Goal: Task Accomplishment & Management: Complete application form

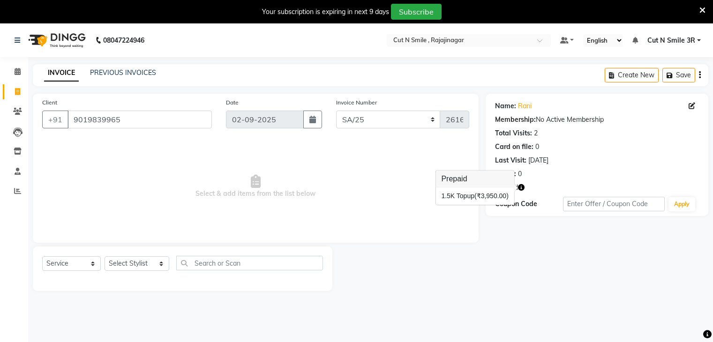
select select "7181"
select select "service"
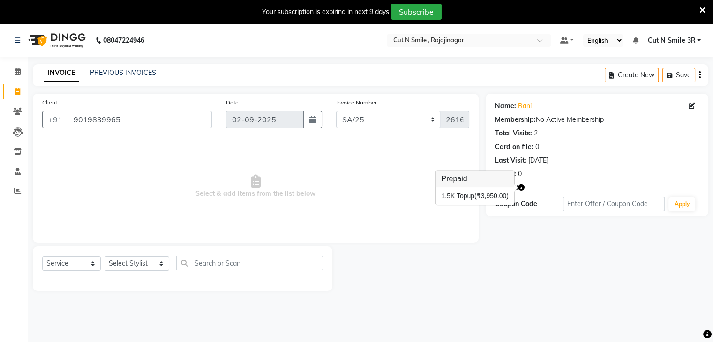
click at [513, 208] on div "Coupon Code Apply" at bounding box center [597, 204] width 204 height 16
click at [136, 264] on select "Select Stylist [PERSON_NAME] Ammu 3R [PERSON_NAME] VN [PERSON_NAME] 3R [PERSON_…" at bounding box center [136, 263] width 65 height 15
select select "57482"
click at [104, 257] on select "Select Stylist [PERSON_NAME] Ammu 3R [PERSON_NAME] VN [PERSON_NAME] 3R [PERSON_…" at bounding box center [136, 263] width 65 height 15
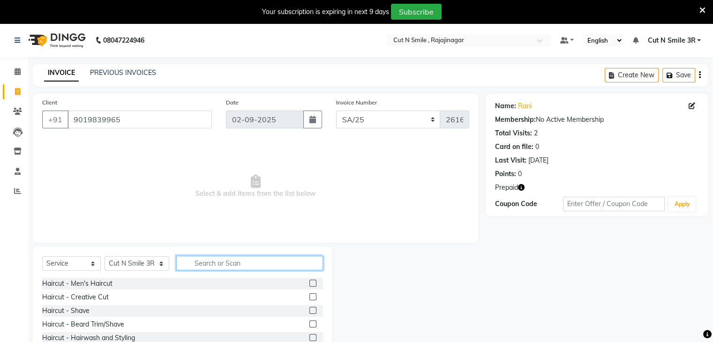
click at [243, 265] on input "text" at bounding box center [249, 263] width 146 height 15
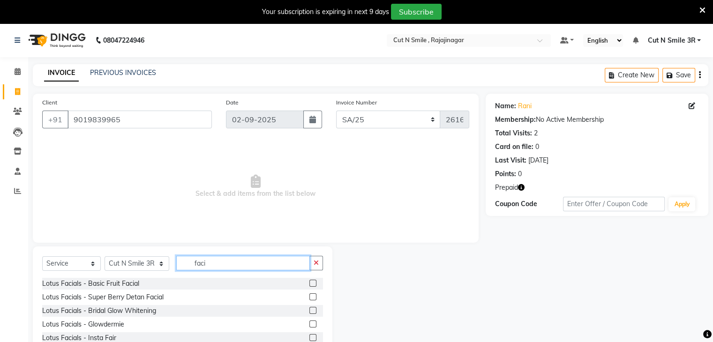
type input "faci"
click at [309, 284] on label at bounding box center [312, 283] width 7 height 7
click at [309, 284] on input "checkbox" at bounding box center [312, 284] width 6 height 6
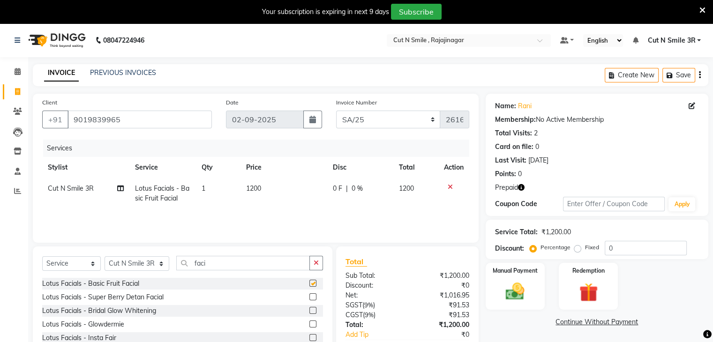
checkbox input "false"
click at [251, 263] on input "faci" at bounding box center [242, 263] width 133 height 15
type input "lotu"
click at [309, 284] on label at bounding box center [312, 283] width 7 height 7
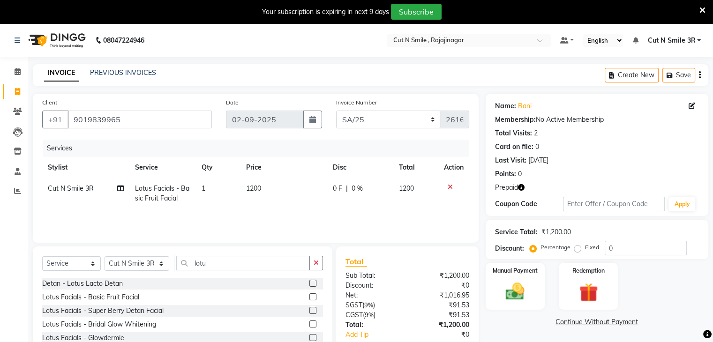
click at [309, 284] on input "checkbox" at bounding box center [312, 284] width 6 height 6
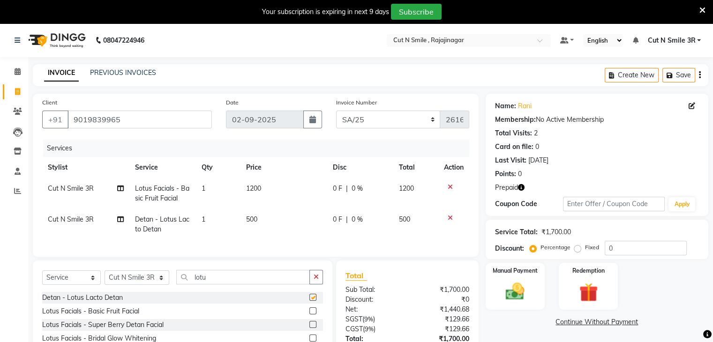
checkbox input "false"
click at [253, 283] on input "lotu" at bounding box center [242, 277] width 133 height 15
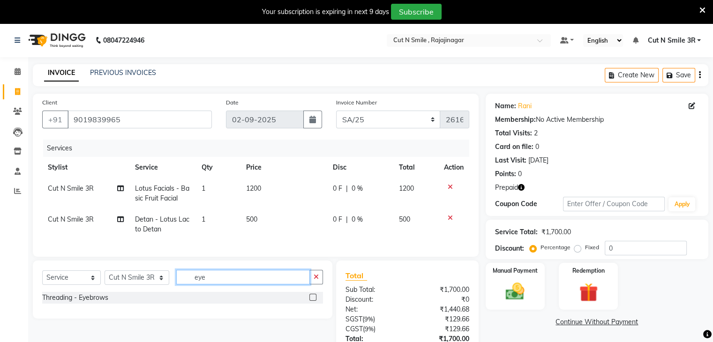
type input "eye"
click at [312, 301] on label at bounding box center [312, 297] width 7 height 7
click at [312, 301] on input "checkbox" at bounding box center [312, 298] width 6 height 6
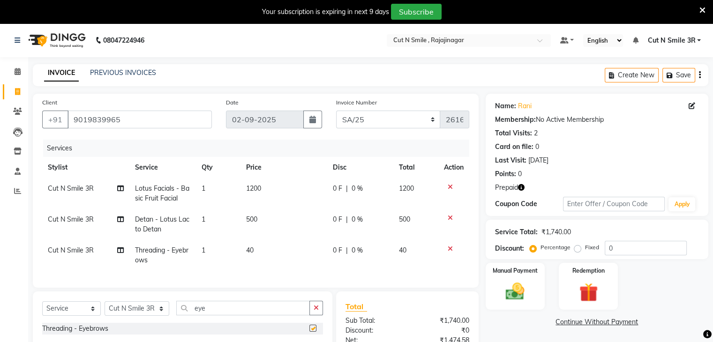
checkbox input "false"
click at [253, 251] on span "40" at bounding box center [249, 250] width 7 height 8
select select "57482"
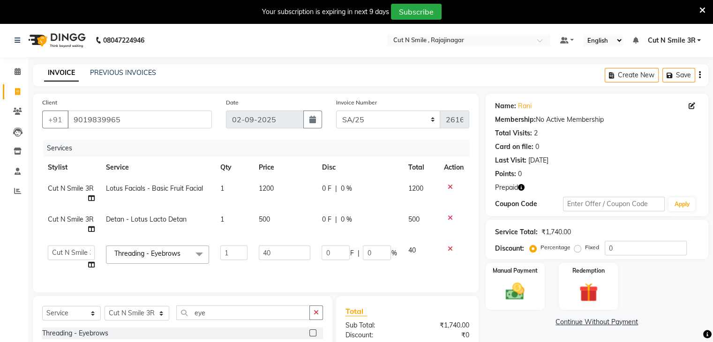
click at [253, 251] on td "40" at bounding box center [284, 258] width 63 height 36
click at [276, 254] on input "40" at bounding box center [285, 253] width 52 height 15
type input "4"
type input "50"
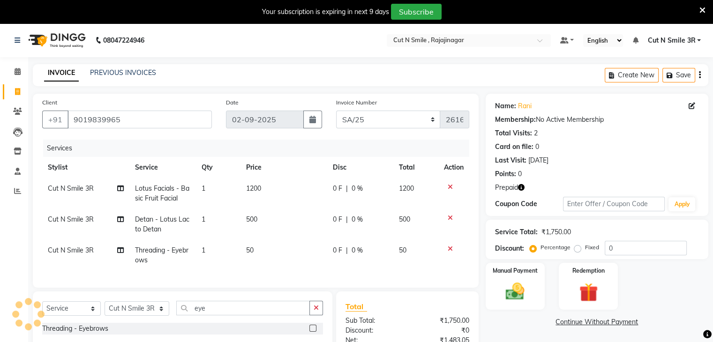
click at [538, 324] on link "Continue Without Payment" at bounding box center [596, 322] width 219 height 10
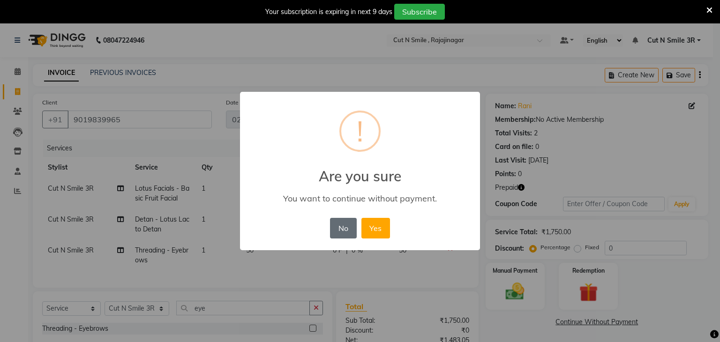
click at [337, 229] on button "No" at bounding box center [343, 228] width 26 height 21
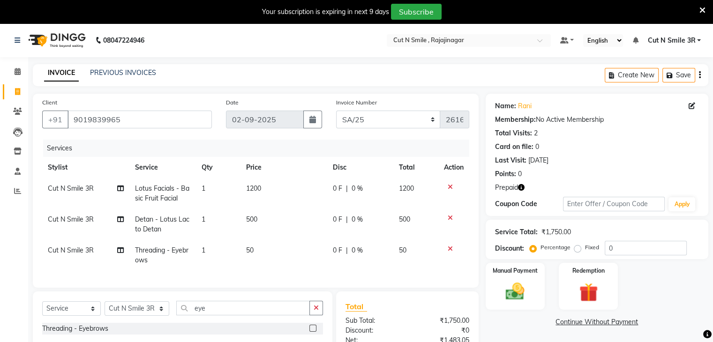
scroll to position [109, 0]
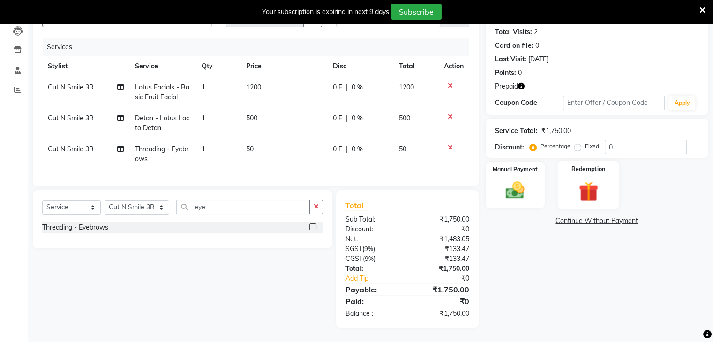
click at [587, 183] on img at bounding box center [587, 191] width 31 height 24
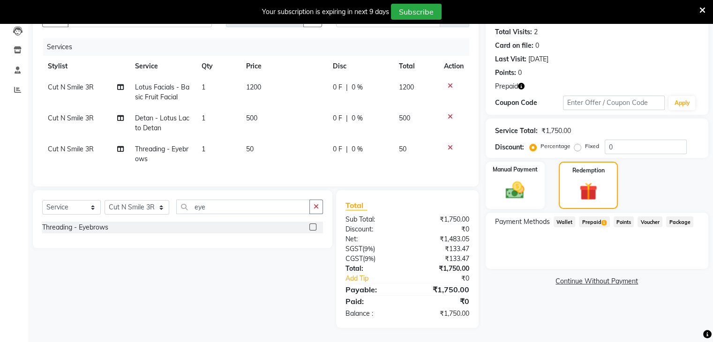
click at [591, 216] on span "Prepaid 1" at bounding box center [594, 221] width 30 height 11
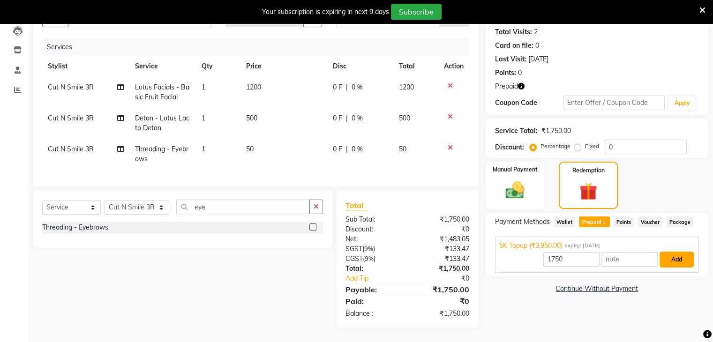
click at [673, 252] on button "Add" at bounding box center [676, 260] width 34 height 16
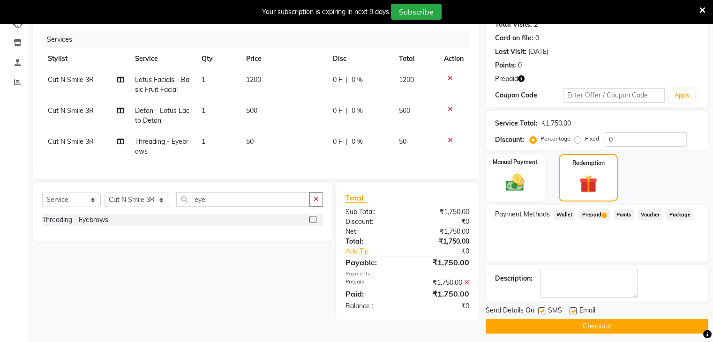
click at [594, 327] on button "Checkout" at bounding box center [596, 326] width 223 height 15
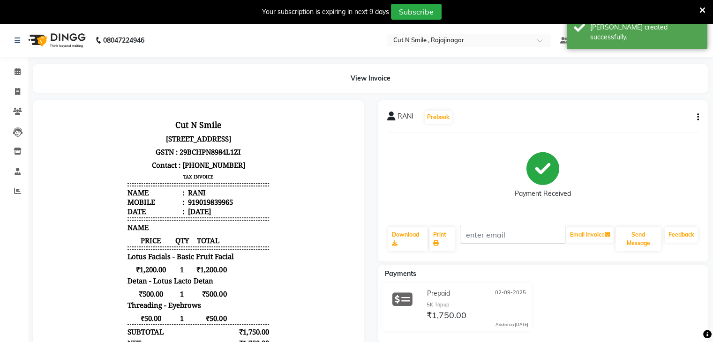
scroll to position [124, 0]
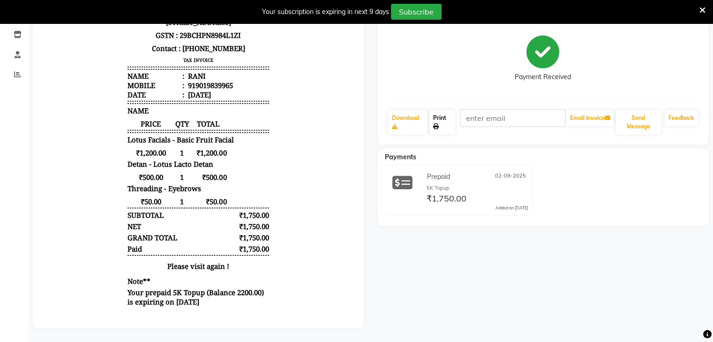
click at [439, 112] on link "Print" at bounding box center [442, 122] width 26 height 24
click at [703, 15] on span at bounding box center [702, 10] width 6 height 10
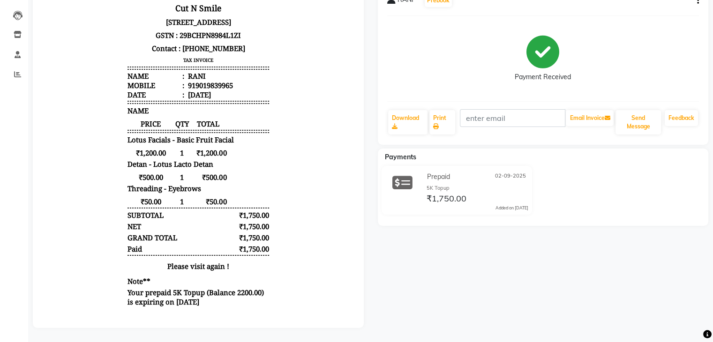
scroll to position [0, 0]
click at [163, 111] on div "Cut N Smile [STREET_ADDRESS] GSTN : 29BCHPN8984L1ZI Contact : [PHONE_NUMBER] TA…" at bounding box center [198, 154] width 149 height 315
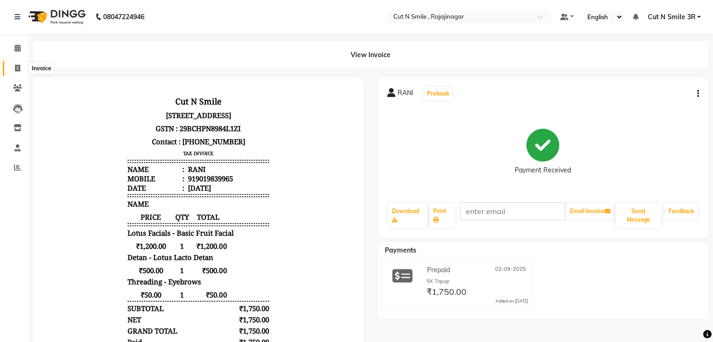
click at [19, 67] on icon at bounding box center [17, 68] width 5 height 7
select select "service"
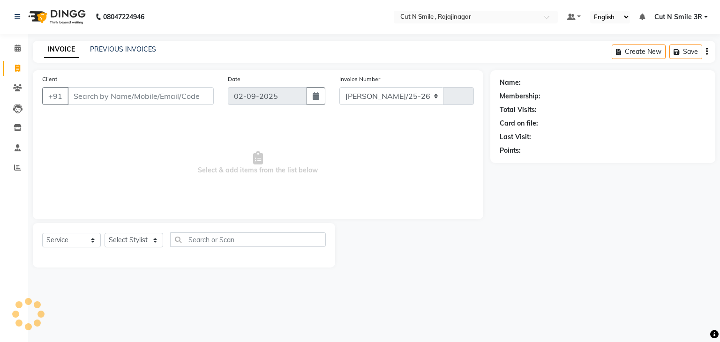
select select "7187"
type input "124"
click at [360, 97] on select "[PERSON_NAME]/25-26 LA/2025-26 SH/25 CH/25 SA/25" at bounding box center [391, 96] width 104 height 18
select select "7181"
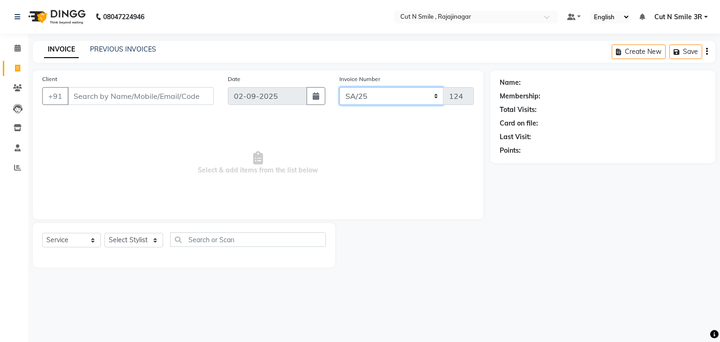
click at [339, 87] on select "[PERSON_NAME]/25-26 LA/2025-26 SH/25 CH/25 SA/25" at bounding box center [391, 96] width 104 height 18
type input "2617"
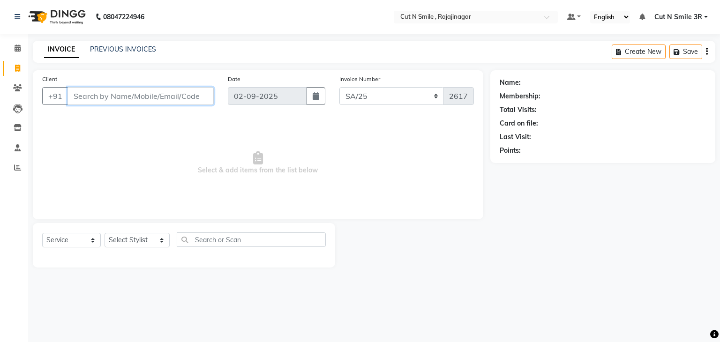
click at [180, 97] on input "Client" at bounding box center [140, 96] width 146 height 18
click at [174, 101] on input "Client" at bounding box center [140, 96] width 146 height 18
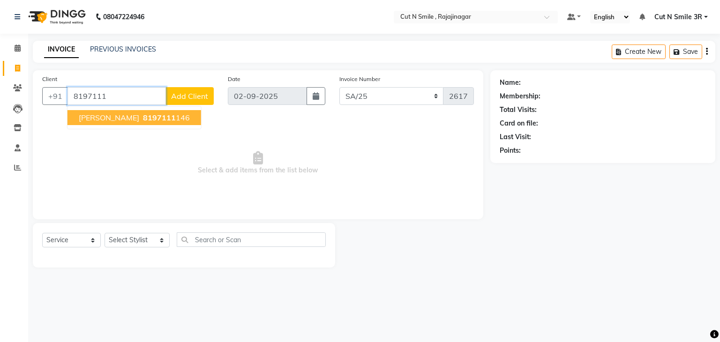
click at [171, 114] on ngb-highlight "8197111 146" at bounding box center [165, 117] width 49 height 9
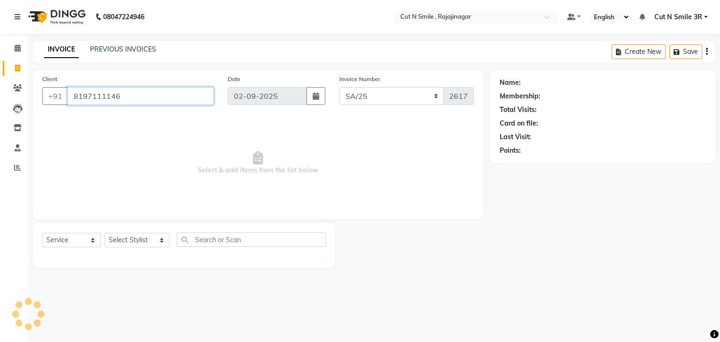
type input "8197111146"
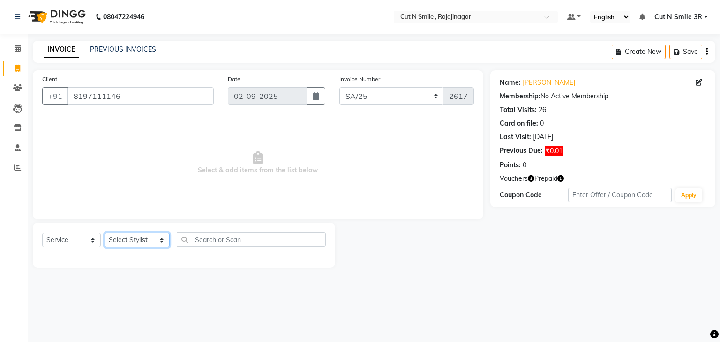
click at [134, 238] on select "Select Stylist [PERSON_NAME] Ammu 3R [PERSON_NAME] VN [PERSON_NAME] 3R [PERSON_…" at bounding box center [136, 240] width 65 height 15
select select "58694"
click at [104, 233] on select "Select Stylist [PERSON_NAME] Ammu 3R [PERSON_NAME] VN [PERSON_NAME] 3R [PERSON_…" at bounding box center [136, 240] width 65 height 15
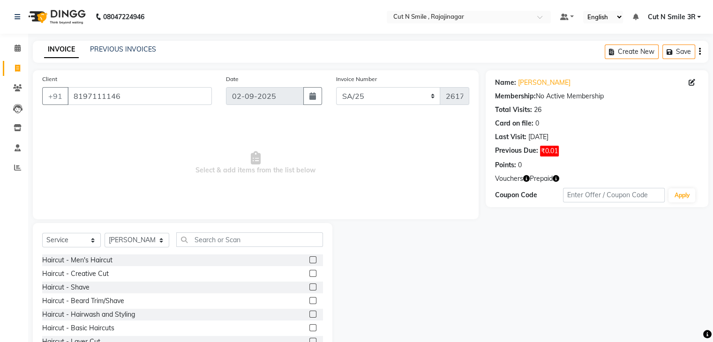
click at [309, 275] on label at bounding box center [312, 273] width 7 height 7
click at [309, 275] on input "checkbox" at bounding box center [312, 274] width 6 height 6
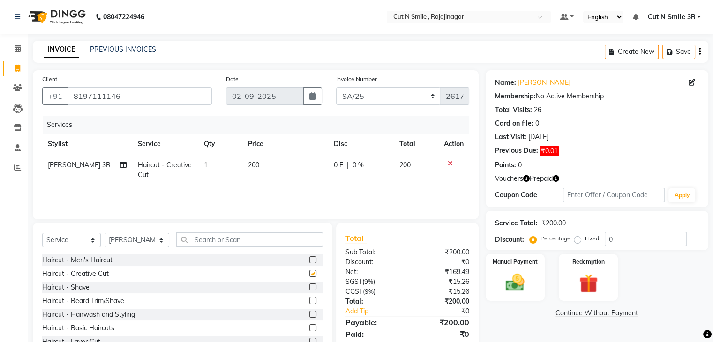
checkbox input "false"
click at [309, 302] on label at bounding box center [312, 300] width 7 height 7
click at [309, 302] on input "checkbox" at bounding box center [312, 301] width 6 height 6
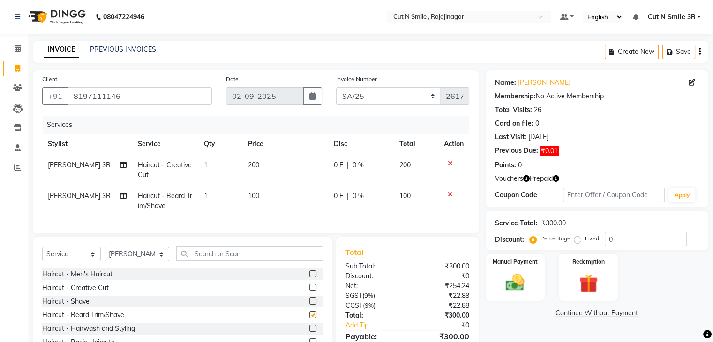
checkbox input "false"
click at [247, 261] on input "text" at bounding box center [249, 253] width 146 height 15
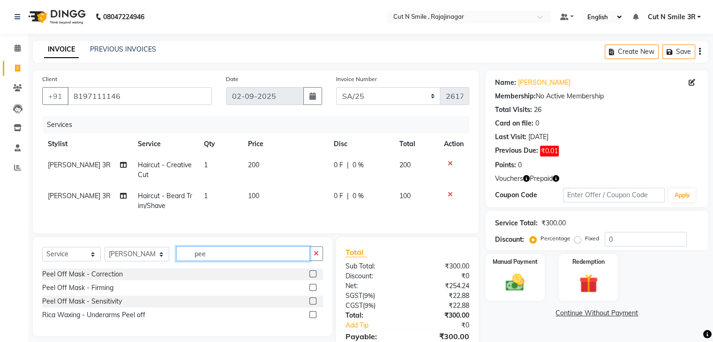
type input "pee"
click at [313, 291] on label at bounding box center [312, 287] width 7 height 7
click at [313, 291] on input "checkbox" at bounding box center [312, 288] width 6 height 6
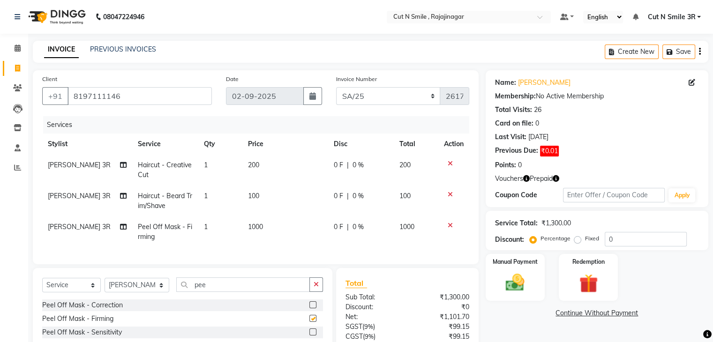
checkbox input "false"
click at [257, 289] on input "pee" at bounding box center [242, 284] width 133 height 15
type input "lot"
click at [309, 308] on label at bounding box center [312, 304] width 7 height 7
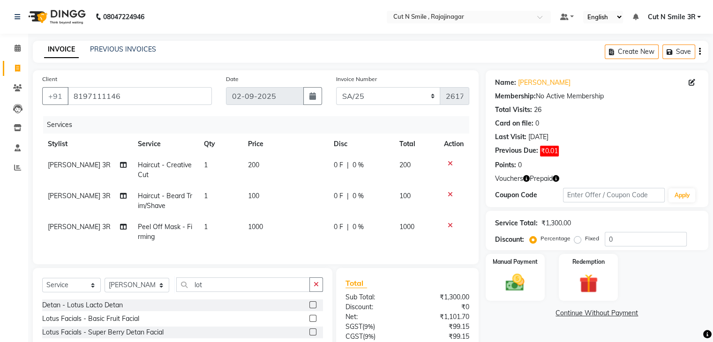
click at [309, 308] on input "checkbox" at bounding box center [312, 305] width 6 height 6
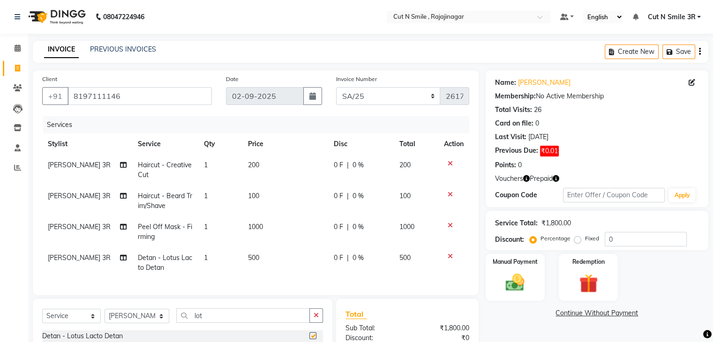
checkbox input "false"
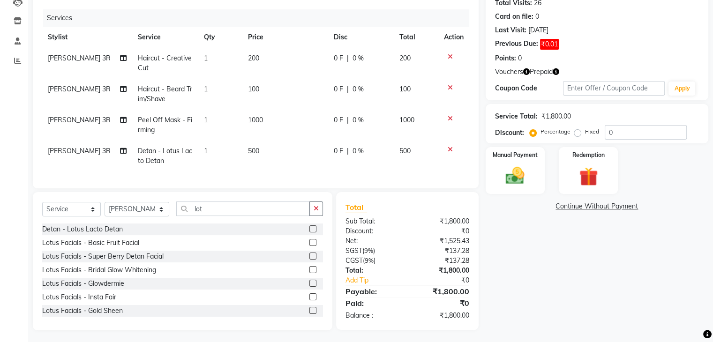
scroll to position [117, 0]
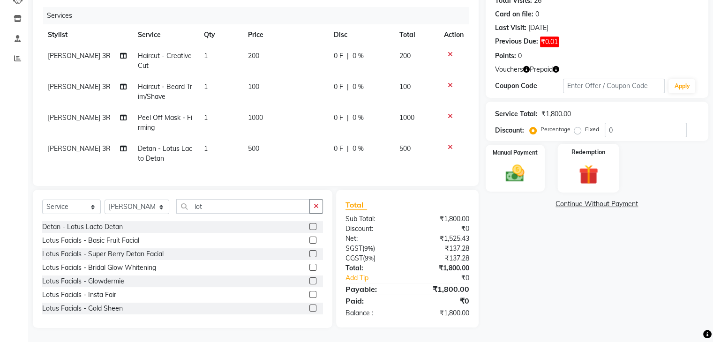
click at [585, 167] on img at bounding box center [587, 175] width 31 height 24
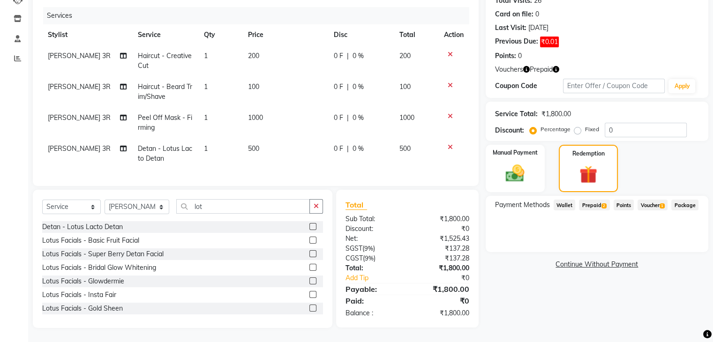
click at [601, 202] on span "Prepaid 2" at bounding box center [594, 205] width 30 height 11
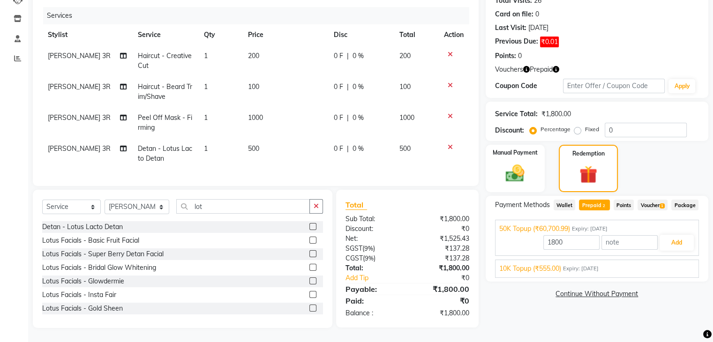
click at [650, 200] on span "Voucher 1" at bounding box center [652, 205] width 30 height 11
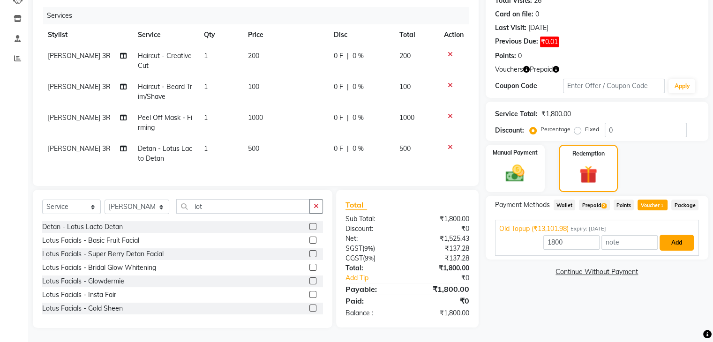
click at [682, 247] on button "Add" at bounding box center [676, 243] width 34 height 16
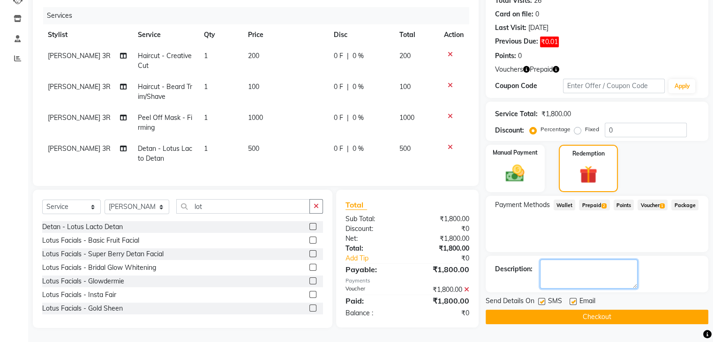
click at [605, 267] on textarea at bounding box center [588, 274] width 97 height 29
type textarea "[DATE] service deducted"
click at [600, 310] on button "Checkout" at bounding box center [596, 317] width 223 height 15
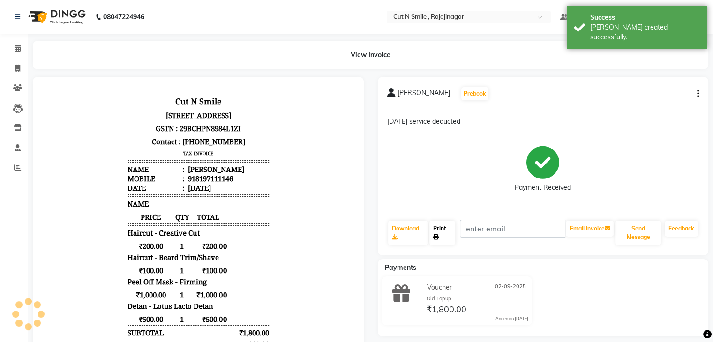
click at [437, 231] on link "Print" at bounding box center [442, 233] width 26 height 24
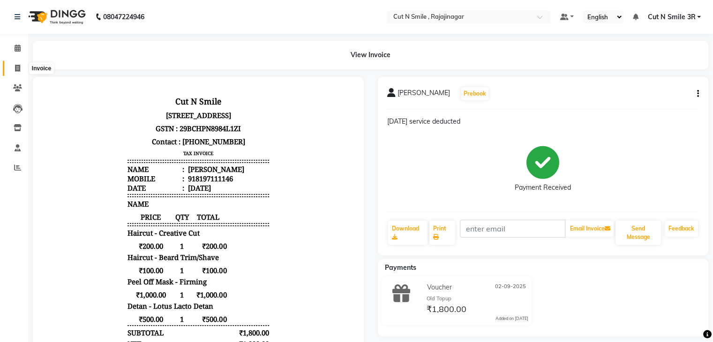
click at [15, 70] on icon at bounding box center [17, 68] width 5 height 7
select select "service"
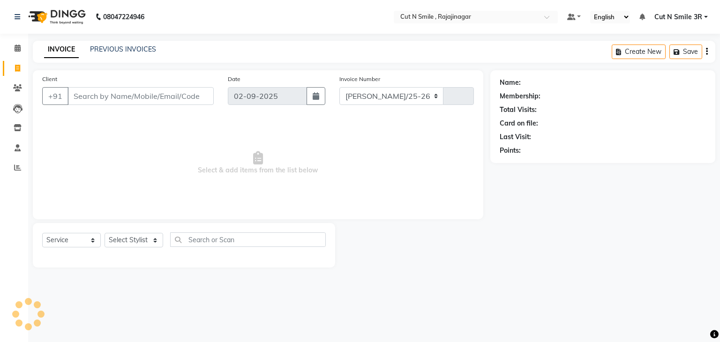
select select "7187"
type input "124"
